Goal: Transaction & Acquisition: Purchase product/service

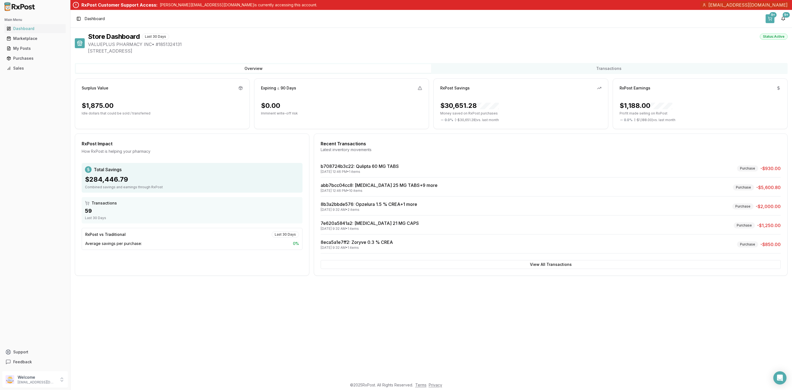
click at [772, 22] on button "9+" at bounding box center [770, 18] width 9 height 9
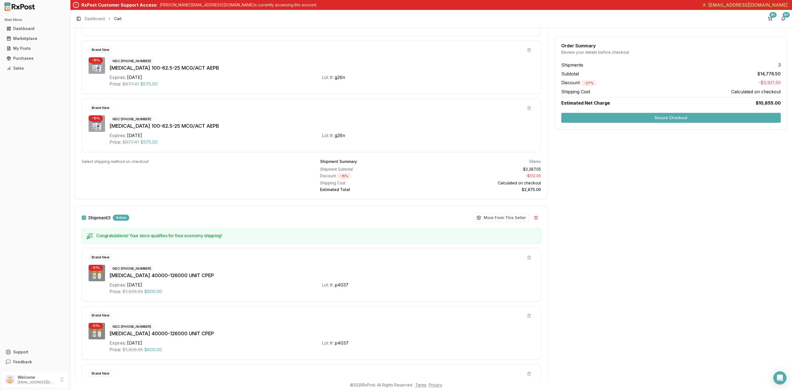
scroll to position [420, 0]
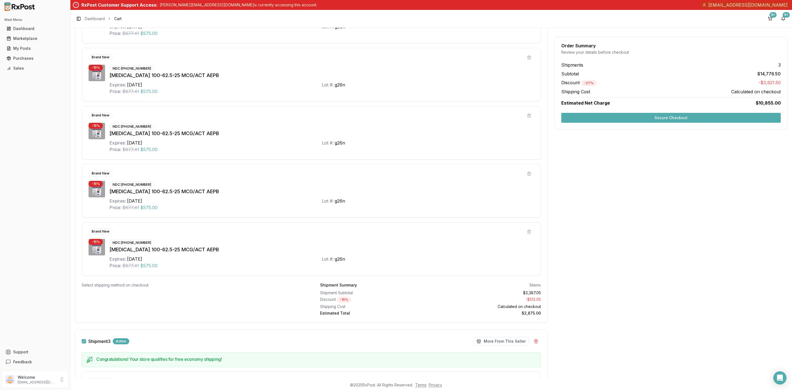
click at [664, 116] on button "Secure Checkout" at bounding box center [670, 118] width 219 height 10
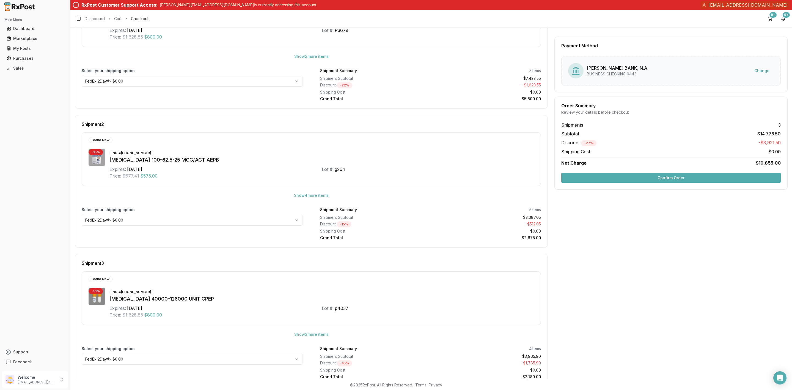
scroll to position [154, 0]
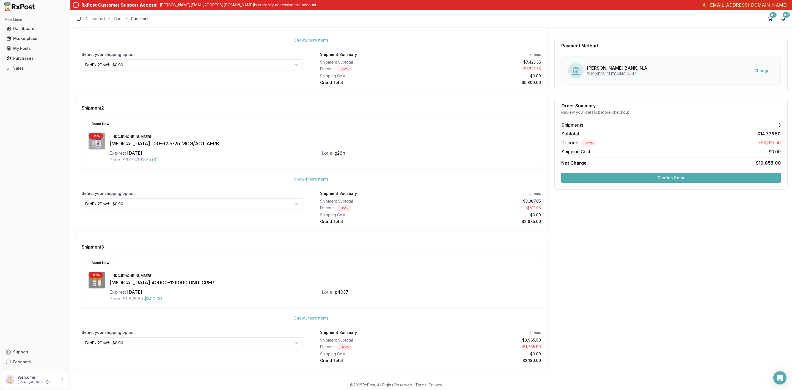
click at [659, 179] on button "Confirm Order" at bounding box center [670, 178] width 219 height 10
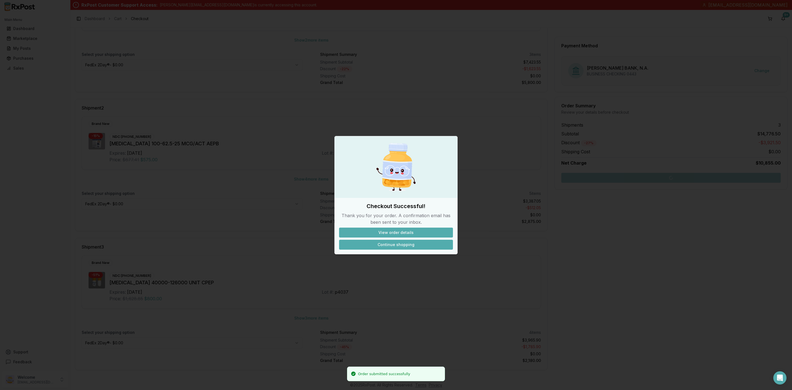
click at [405, 241] on button "Continue shopping" at bounding box center [396, 245] width 114 height 10
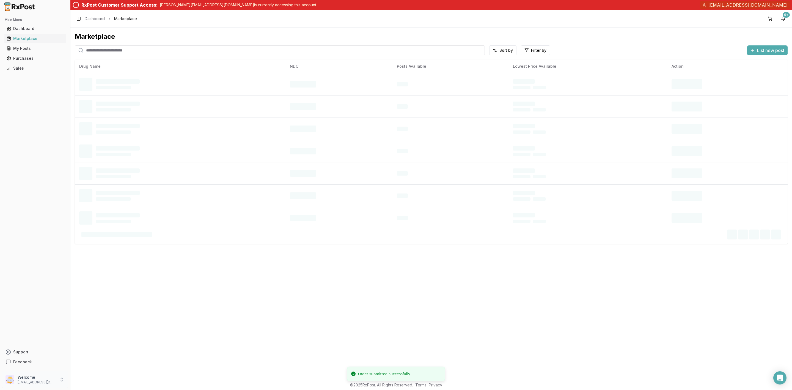
click at [46, 383] on p "info@valuepluspharmacy.net" at bounding box center [37, 382] width 38 height 4
click at [92, 381] on span "Sign Out" at bounding box center [100, 381] width 52 height 6
